Goal: Information Seeking & Learning: Learn about a topic

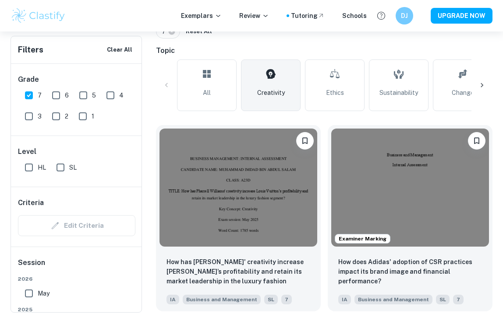
scroll to position [204, 0]
click at [27, 169] on input "HL" at bounding box center [29, 168] width 18 height 18
checkbox input "true"
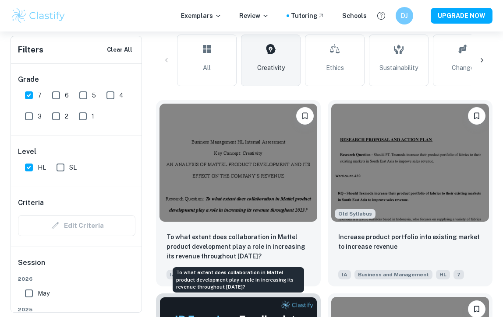
scroll to position [266, 0]
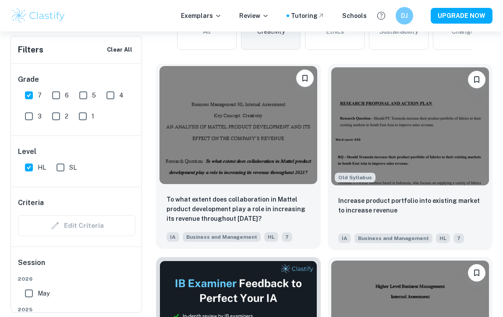
click at [227, 162] on img at bounding box center [238, 125] width 158 height 118
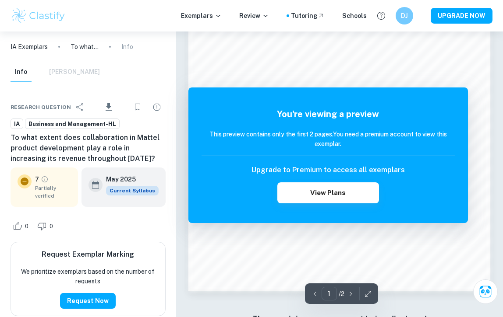
scroll to position [627, 0]
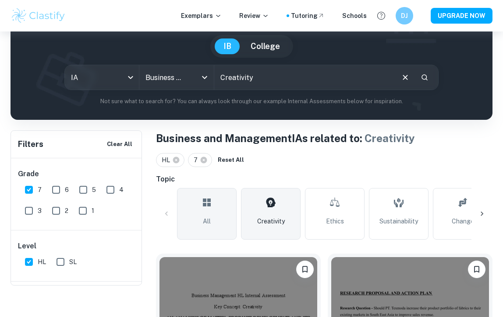
scroll to position [49, 0]
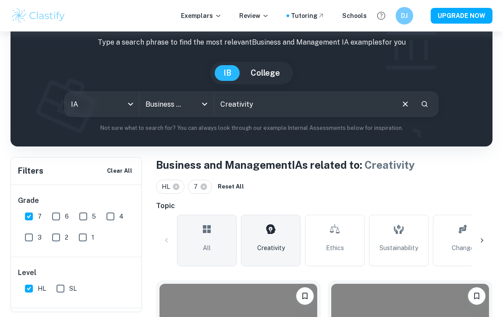
click at [227, 241] on link "All" at bounding box center [207, 241] width 60 height 52
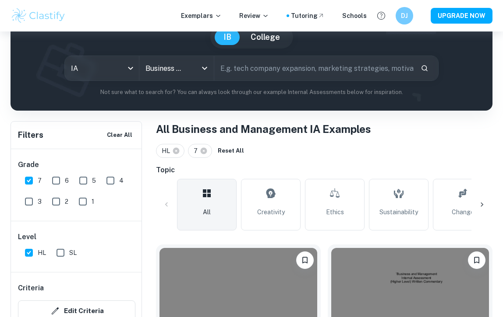
scroll to position [283, 0]
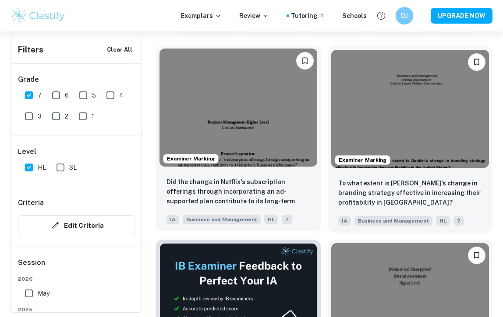
click at [247, 136] on img at bounding box center [238, 108] width 158 height 118
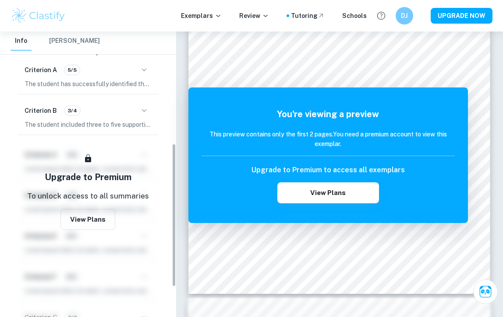
scroll to position [228, 0]
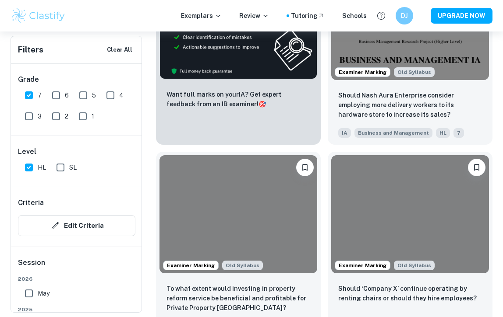
scroll to position [3817, 0]
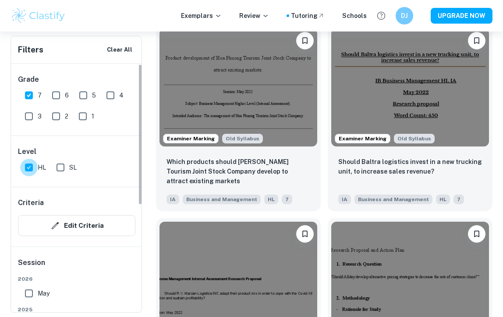
click at [28, 168] on input "HL" at bounding box center [29, 168] width 18 height 18
checkbox input "false"
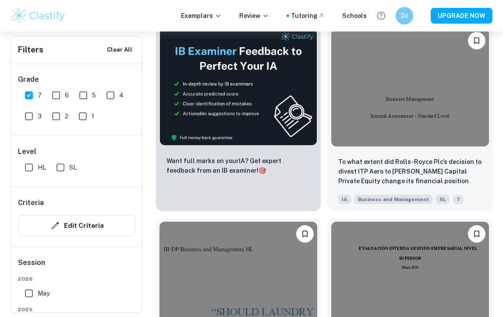
scroll to position [9748, 0]
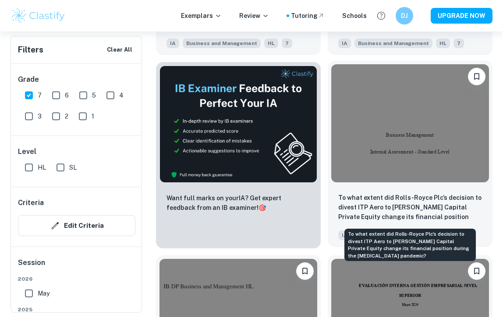
click at [387, 216] on p "To what extent did Rolls-Royce Plc’s decision to divest ITP Aero to [PERSON_NAM…" at bounding box center [410, 208] width 144 height 30
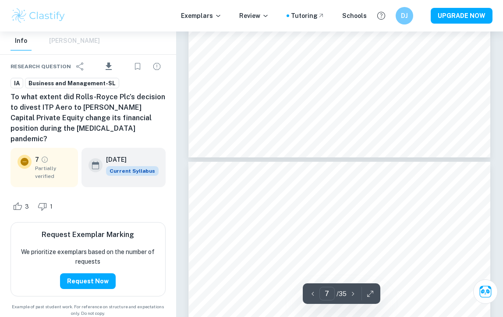
scroll to position [2891, 0]
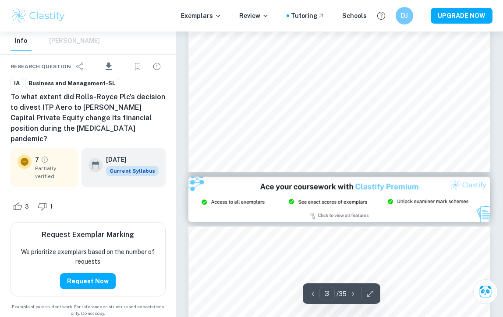
type input "2"
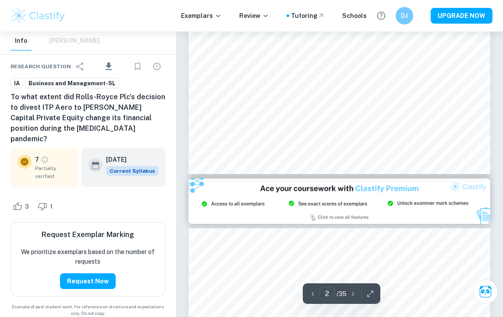
scroll to position [446, 0]
